Goal: Information Seeking & Learning: Learn about a topic

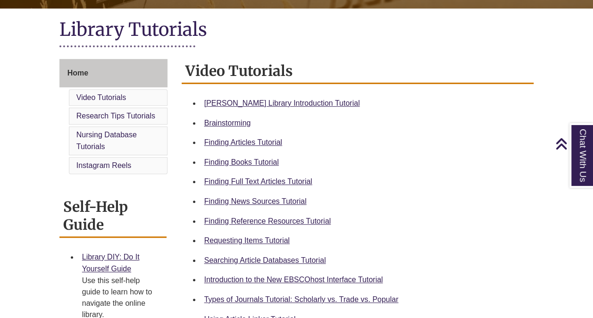
scroll to position [208, 0]
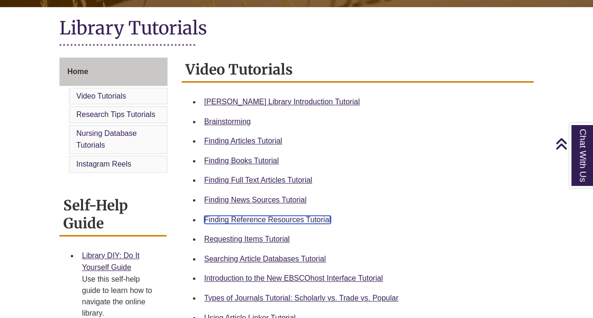
click at [234, 216] on link "Finding Reference Resources Tutorial" at bounding box center [267, 220] width 127 height 8
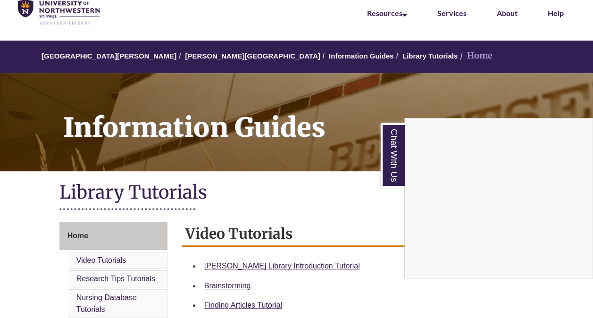
scroll to position [0, 0]
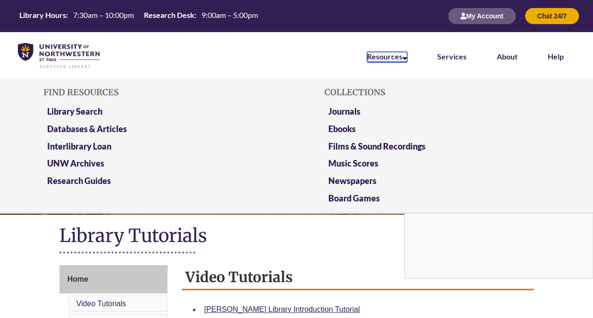
click at [400, 58] on link "Resources" at bounding box center [387, 57] width 40 height 10
click at [84, 110] on link "Library Search" at bounding box center [74, 112] width 55 height 12
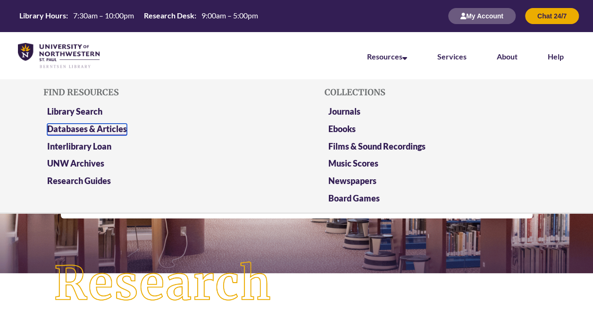
click at [104, 126] on link "Databases & Articles" at bounding box center [87, 130] width 80 height 12
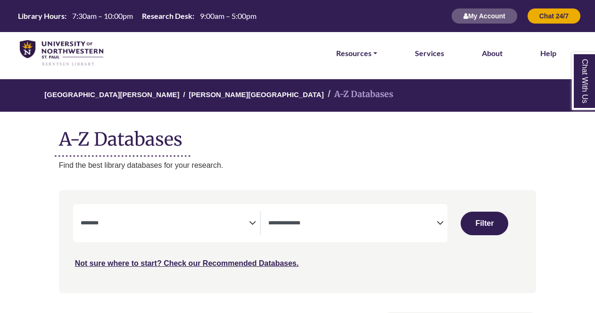
select select "Database Subject Filter"
select select "Database Types Filter"
select select "Database Subject Filter"
click at [363, 218] on span "Search filters" at bounding box center [352, 222] width 168 height 8
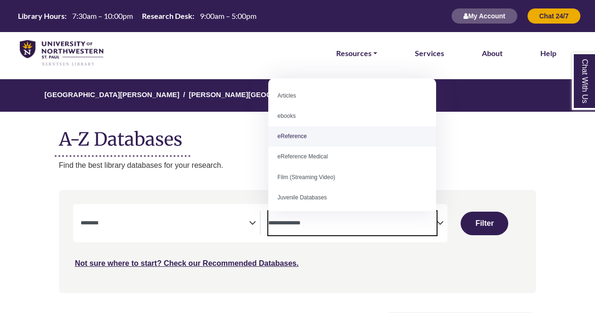
select select "*****"
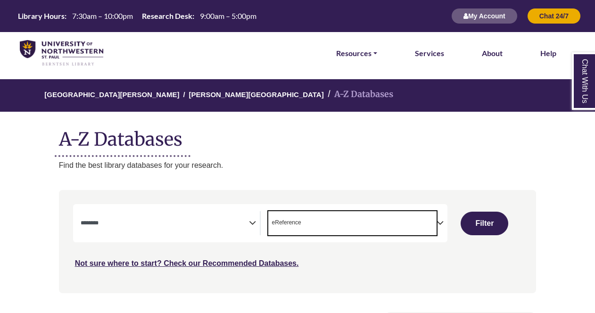
scroll to position [18, 0]
click at [252, 214] on div "**********" at bounding box center [170, 223] width 179 height 24
click at [249, 222] on icon "Search filters" at bounding box center [252, 222] width 7 height 14
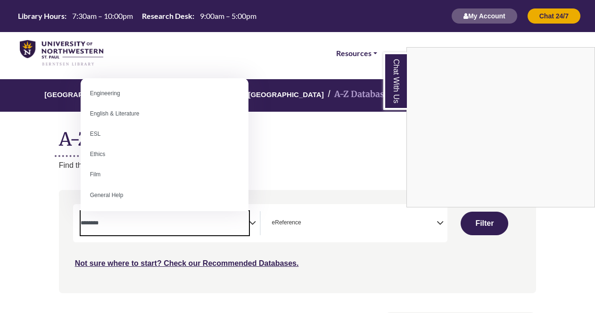
scroll to position [396, 0]
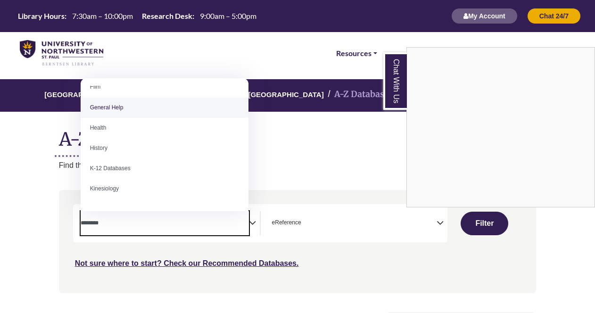
select select "*****"
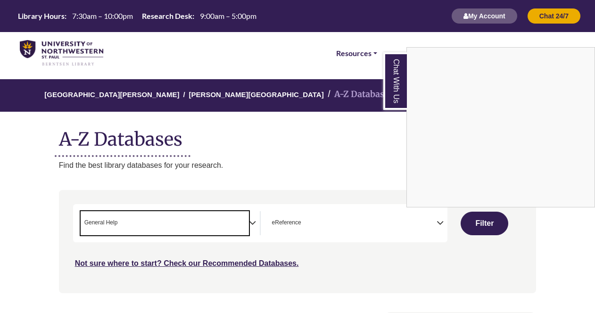
scroll to position [185, 0]
click at [501, 222] on div "Chat With Us" at bounding box center [297, 156] width 595 height 313
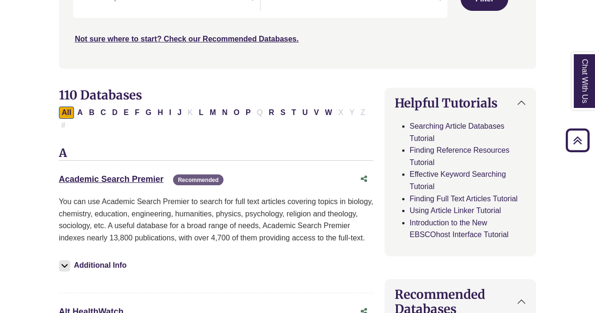
scroll to position [174, 0]
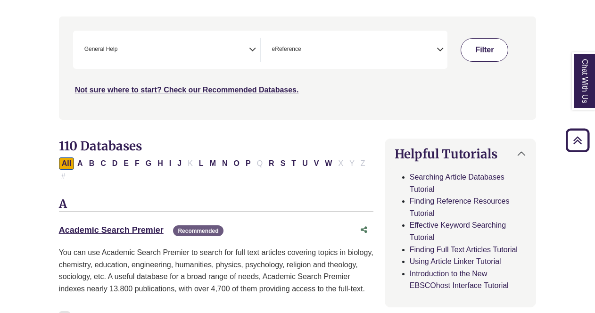
click at [492, 49] on button "Filter" at bounding box center [485, 50] width 48 height 24
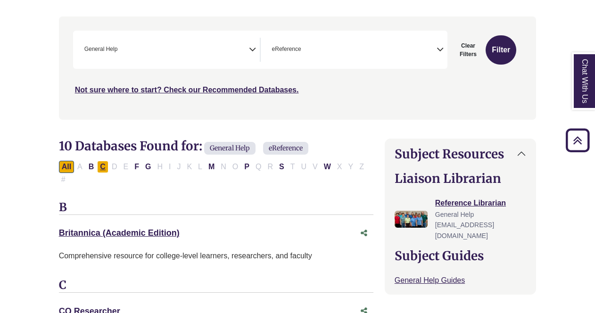
click at [104, 165] on button "C" at bounding box center [102, 167] width 11 height 12
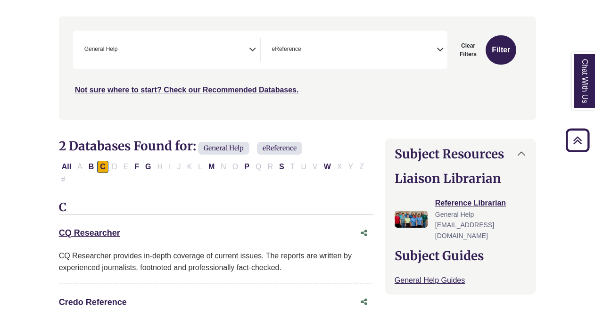
click at [111, 298] on link "Credo Reference This link opens in a new window" at bounding box center [93, 302] width 68 height 9
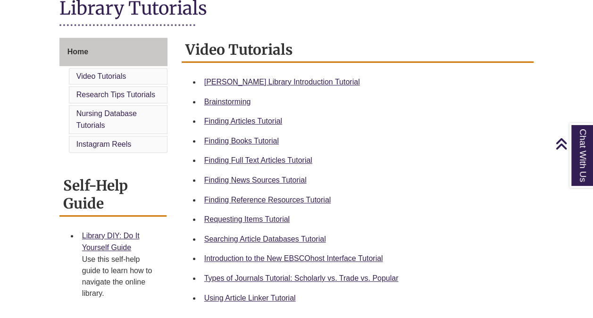
scroll to position [237, 0]
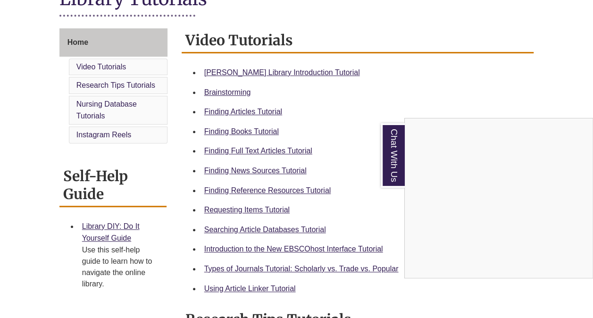
click at [273, 169] on div "Chat With Us" at bounding box center [296, 159] width 593 height 318
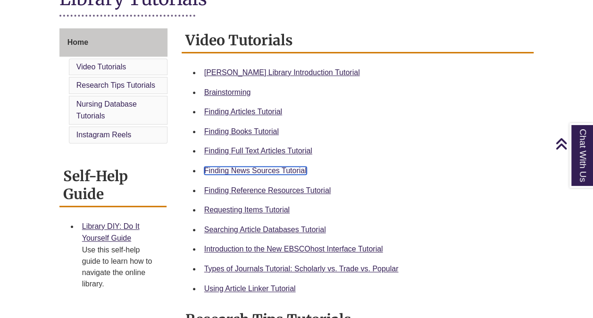
click at [271, 170] on link "Finding News Sources Tutorial" at bounding box center [255, 170] width 102 height 8
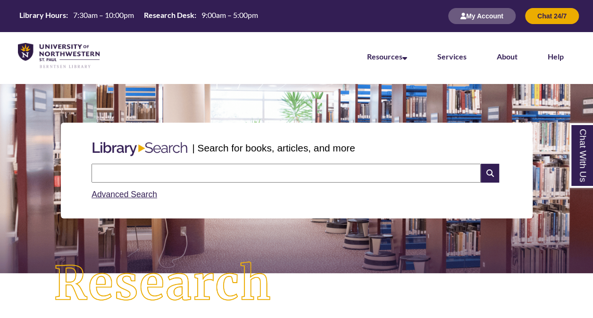
click at [225, 167] on input "text" at bounding box center [285, 173] width 389 height 19
click at [212, 174] on input "text" at bounding box center [285, 173] width 389 height 19
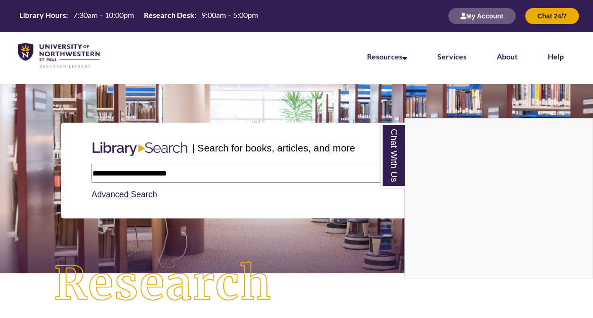
type input "**********"
